Goal: Find specific page/section: Find specific page/section

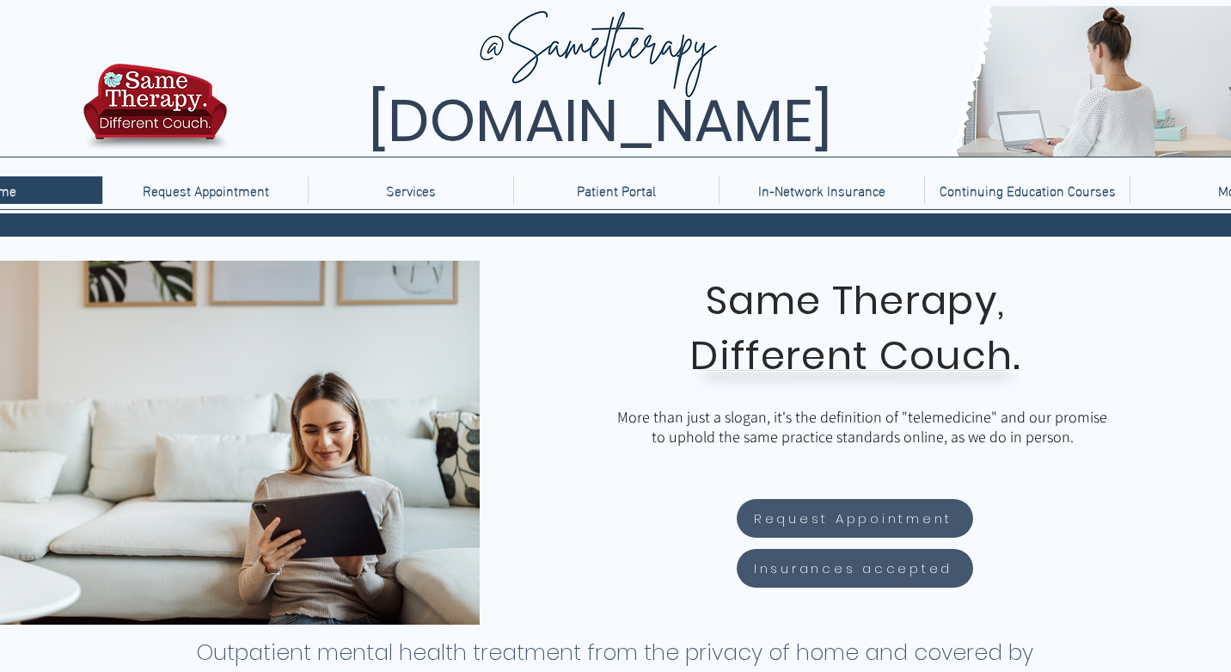
click at [1211, 196] on p "More" at bounding box center [1233, 190] width 46 height 28
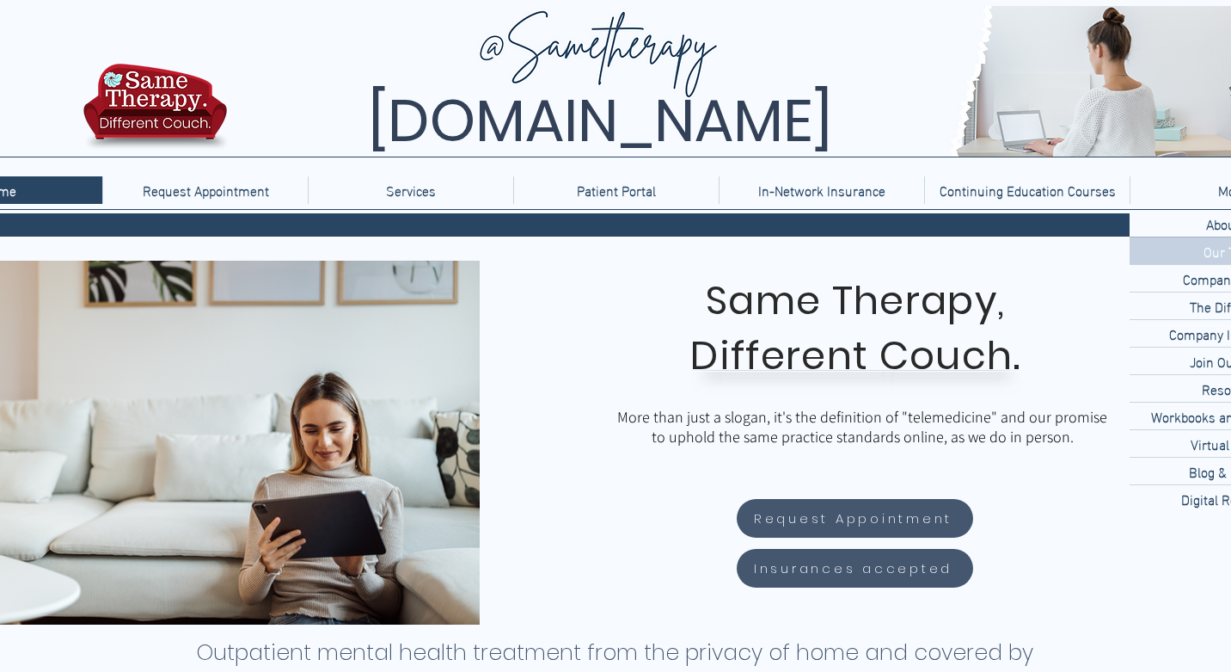
click at [1185, 246] on div "Our Team" at bounding box center [1232, 250] width 205 height 27
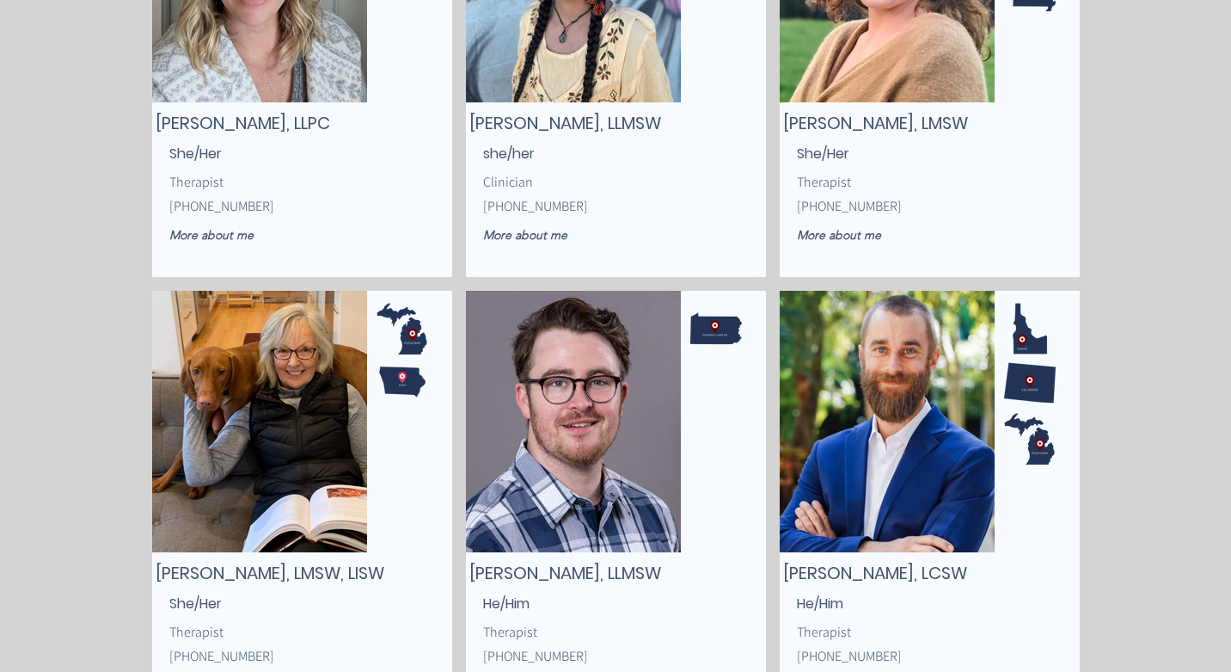
scroll to position [3072, 0]
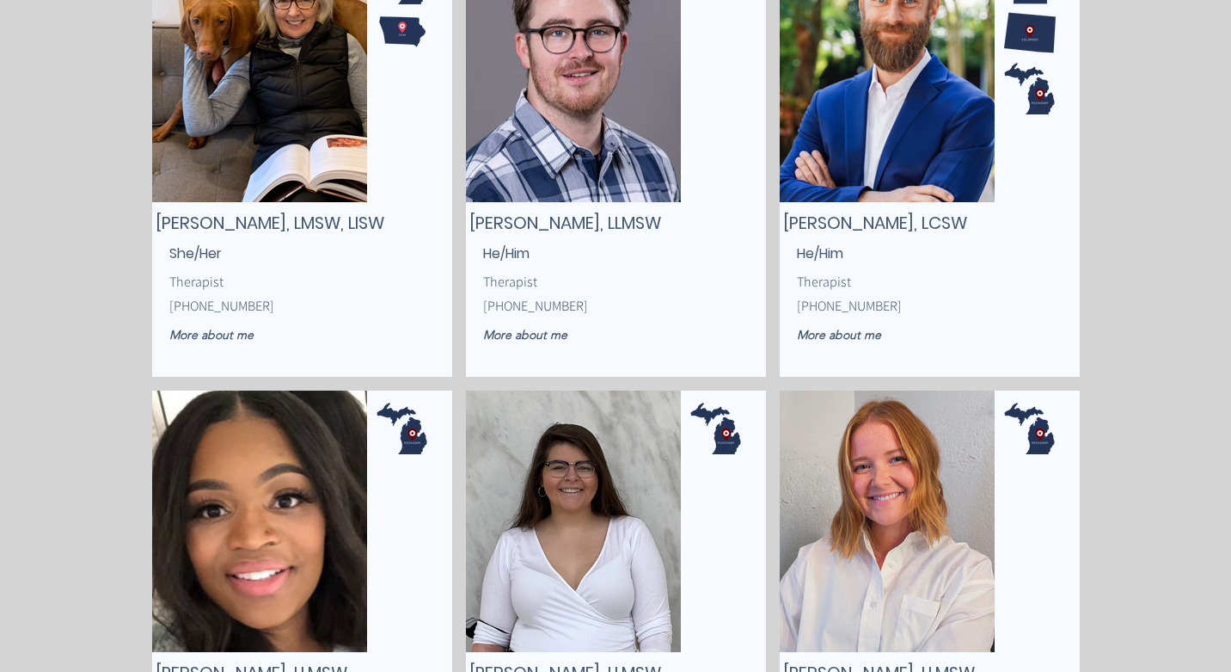
click at [822, 158] on img "main content" at bounding box center [887, 71] width 215 height 261
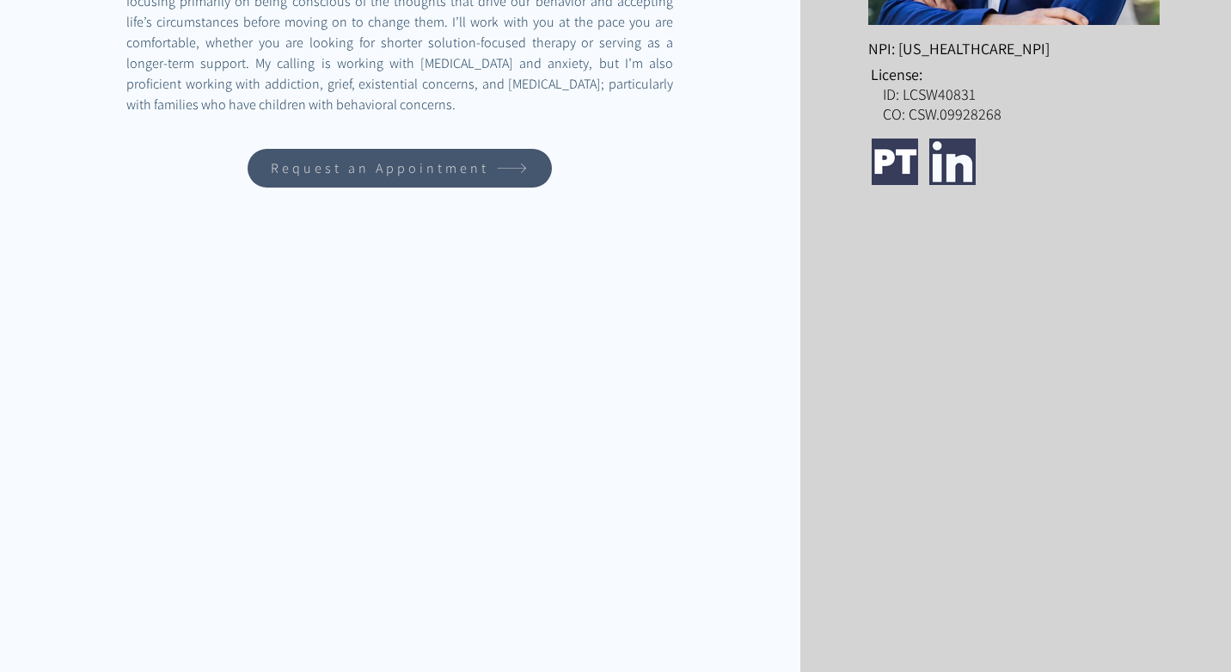
scroll to position [592, 0]
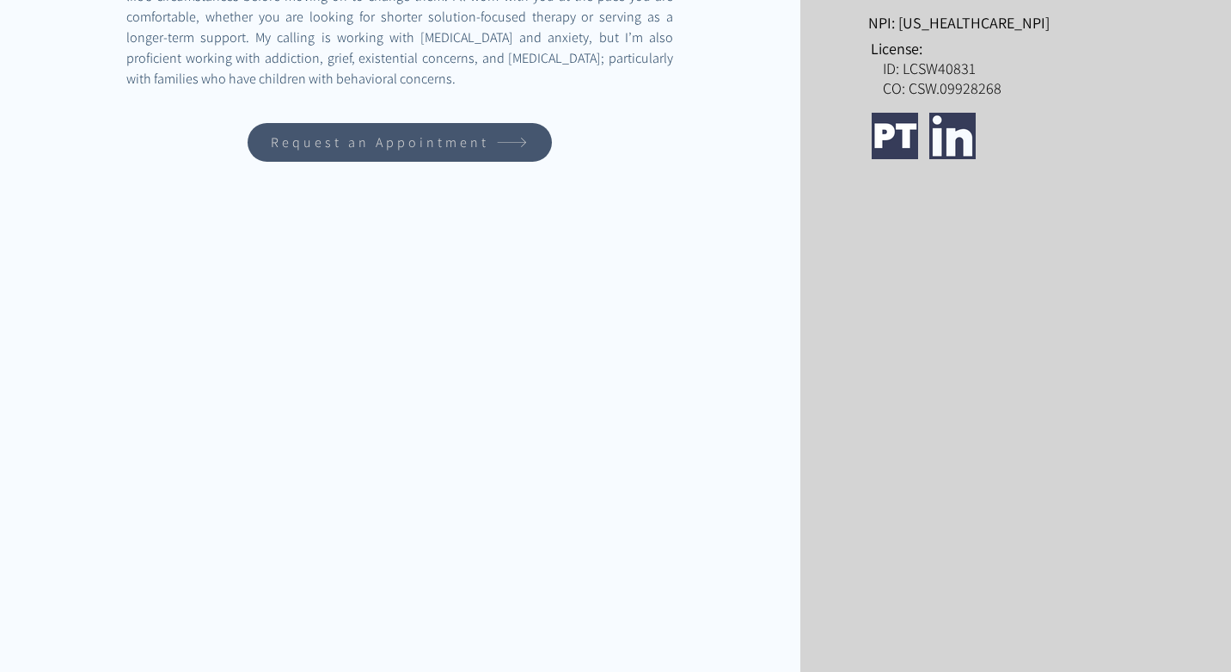
click at [886, 128] on img "main content" at bounding box center [895, 136] width 46 height 46
